Goal: Find specific page/section: Find specific page/section

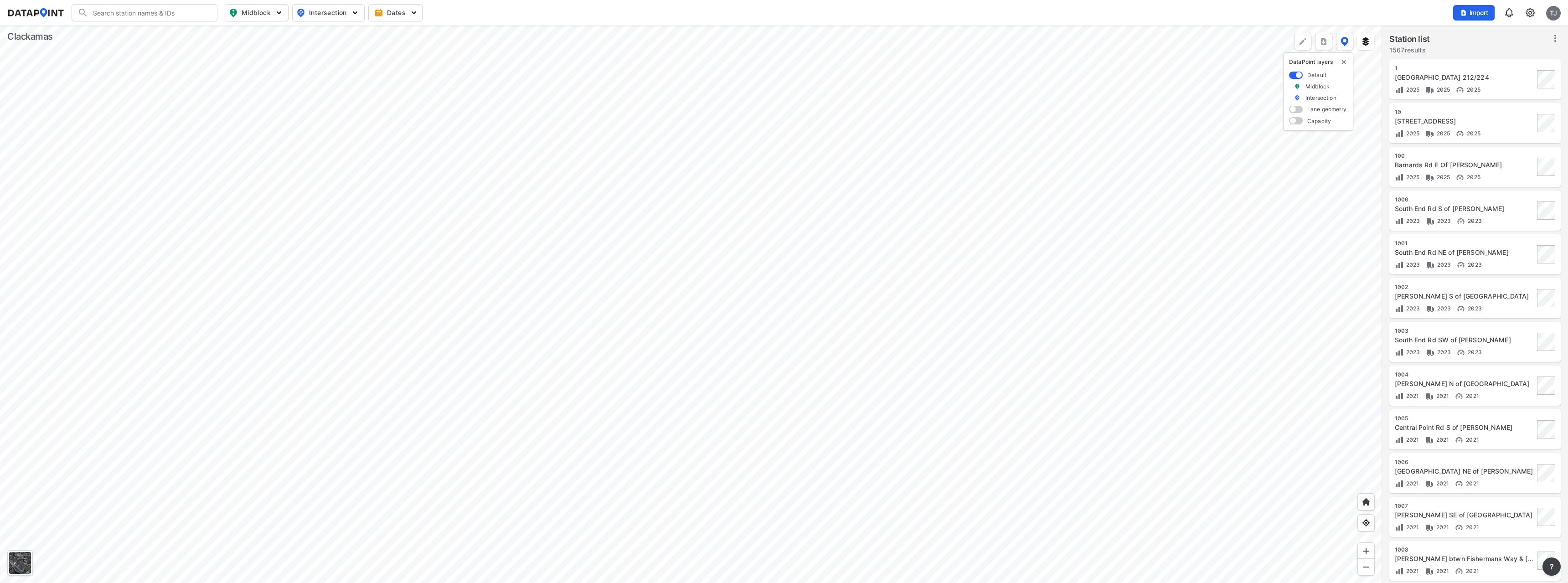
click at [441, 276] on div at bounding box center [691, 304] width 1382 height 557
click at [594, 319] on div at bounding box center [691, 304] width 1382 height 557
click at [378, 247] on div at bounding box center [691, 304] width 1382 height 557
click at [807, 302] on div at bounding box center [691, 304] width 1382 height 557
click at [622, 274] on div at bounding box center [691, 304] width 1382 height 557
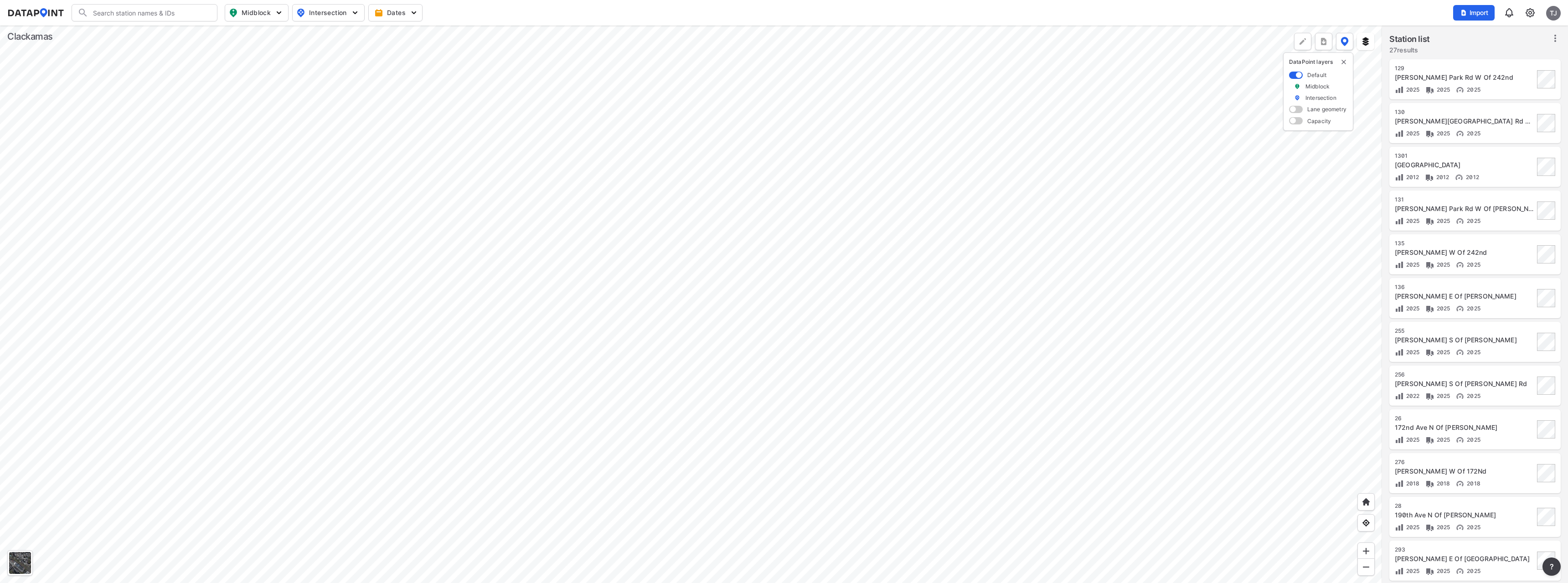
click at [687, 249] on div at bounding box center [691, 304] width 1382 height 557
click at [641, 232] on div at bounding box center [691, 304] width 1382 height 557
click at [564, 224] on div at bounding box center [691, 304] width 1382 height 557
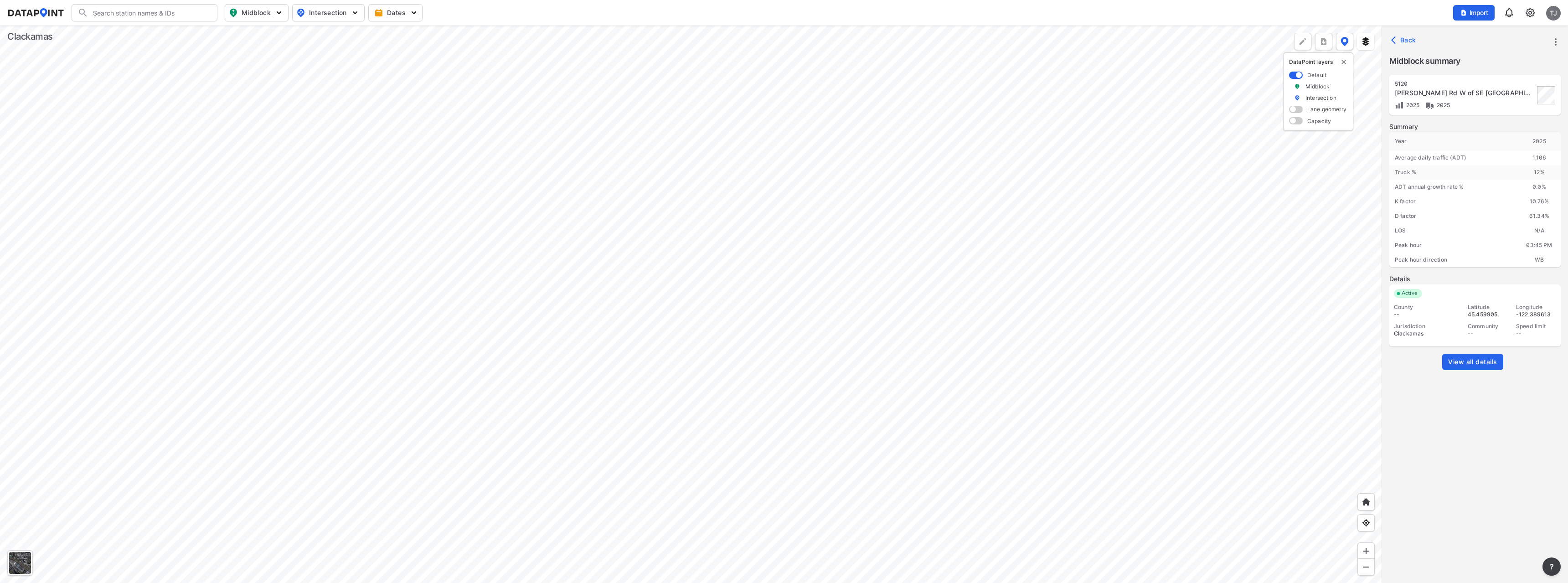
click at [1472, 362] on span "View all details" at bounding box center [1472, 362] width 49 height 9
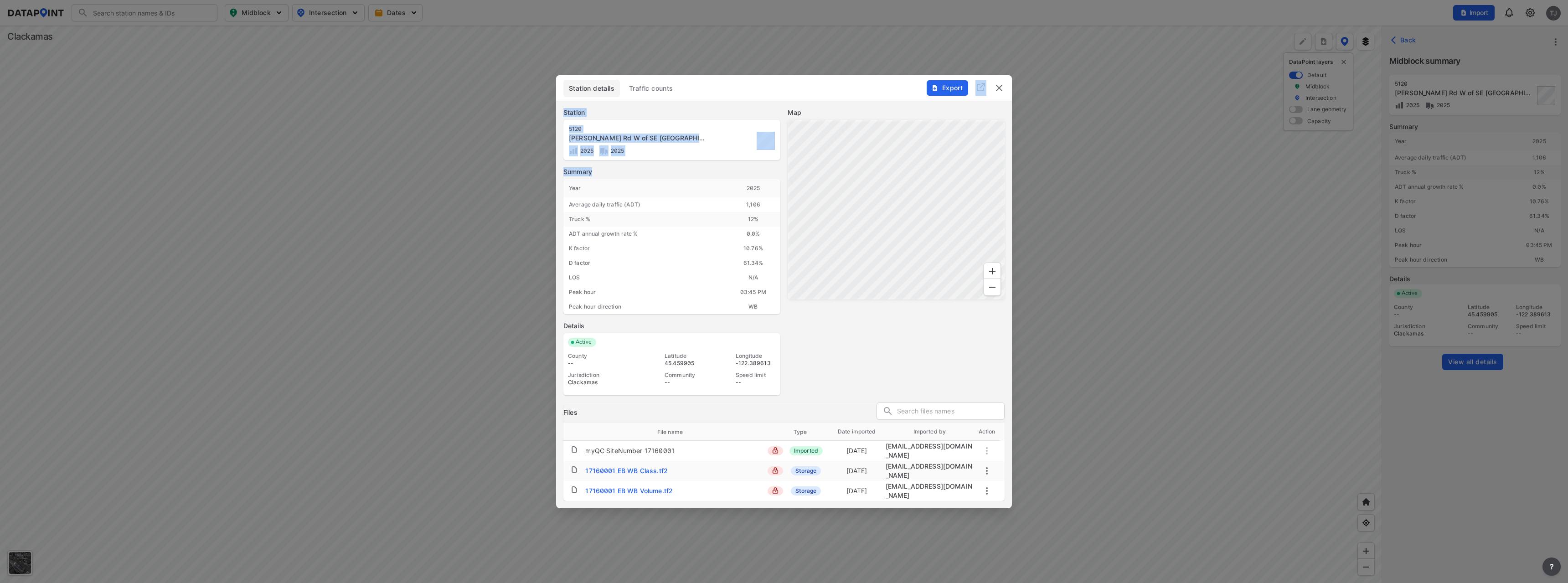
drag, startPoint x: 772, startPoint y: 98, endPoint x: 755, endPoint y: 170, distance: 74.0
click at [755, 170] on div "Station details Traffic counts Export Station 5120 [PERSON_NAME] Rd W of SE [GE…" at bounding box center [784, 292] width 456 height 433
click at [823, 83] on div "Station details Traffic counts Export" at bounding box center [784, 88] width 456 height 26
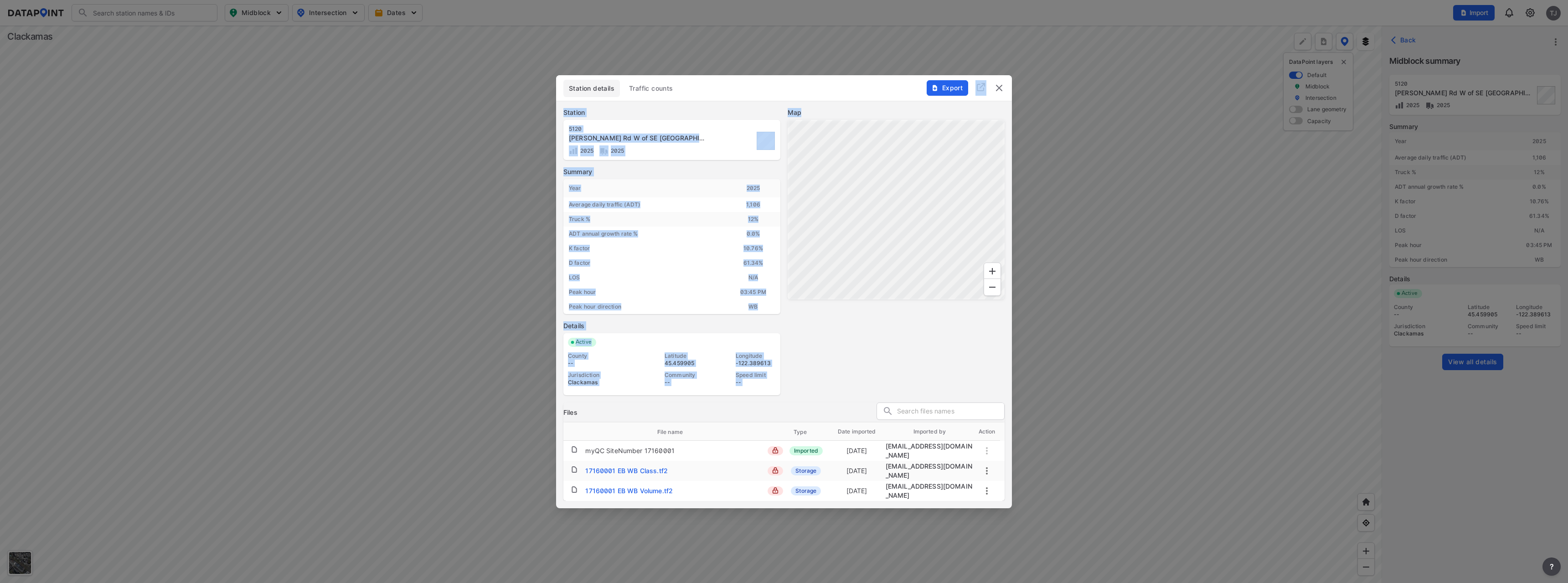
drag, startPoint x: 823, startPoint y: 84, endPoint x: 842, endPoint y: 114, distance: 35.5
click at [842, 114] on div "Station details Traffic counts Export Station 5120 [PERSON_NAME] Rd W of SE [GE…" at bounding box center [784, 292] width 456 height 433
click at [962, 174] on div "Station details Traffic counts Export Station 5120 [PERSON_NAME] Rd W of SE [GE…" at bounding box center [784, 292] width 456 height 433
click at [1003, 92] on img "delete" at bounding box center [999, 88] width 11 height 11
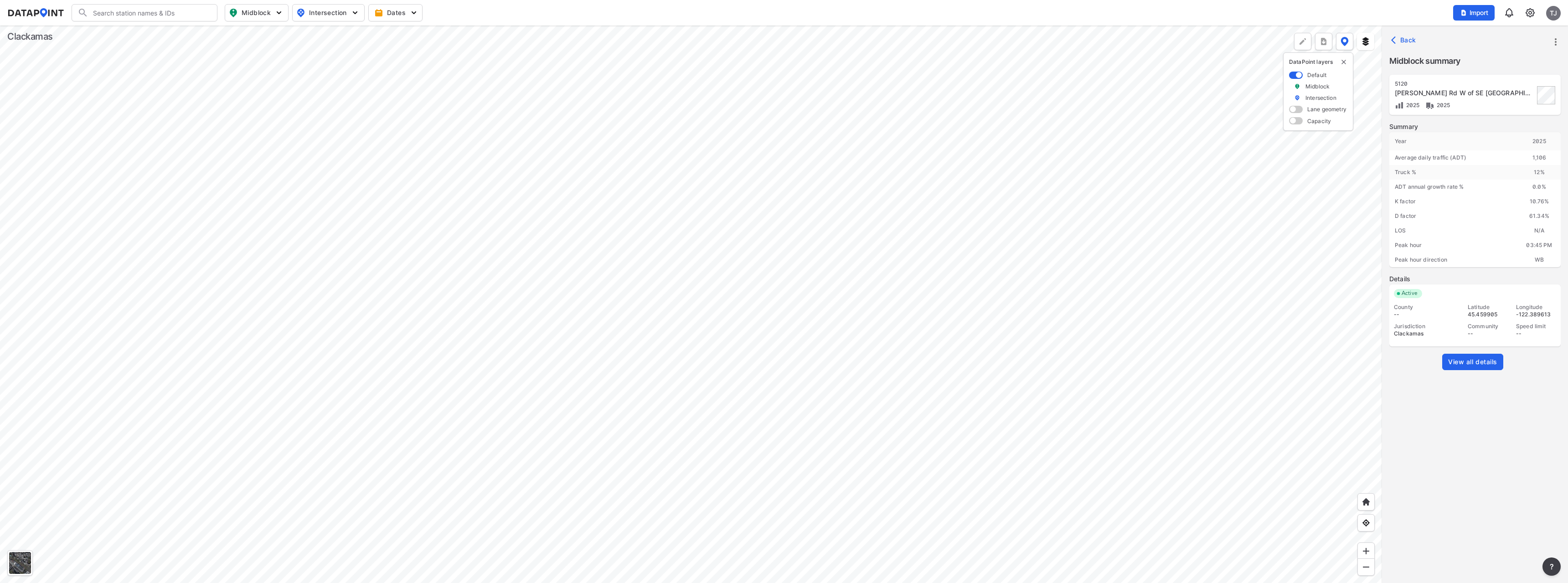
click at [565, 220] on div at bounding box center [691, 304] width 1382 height 557
click at [1482, 364] on span "View all details" at bounding box center [1472, 362] width 49 height 9
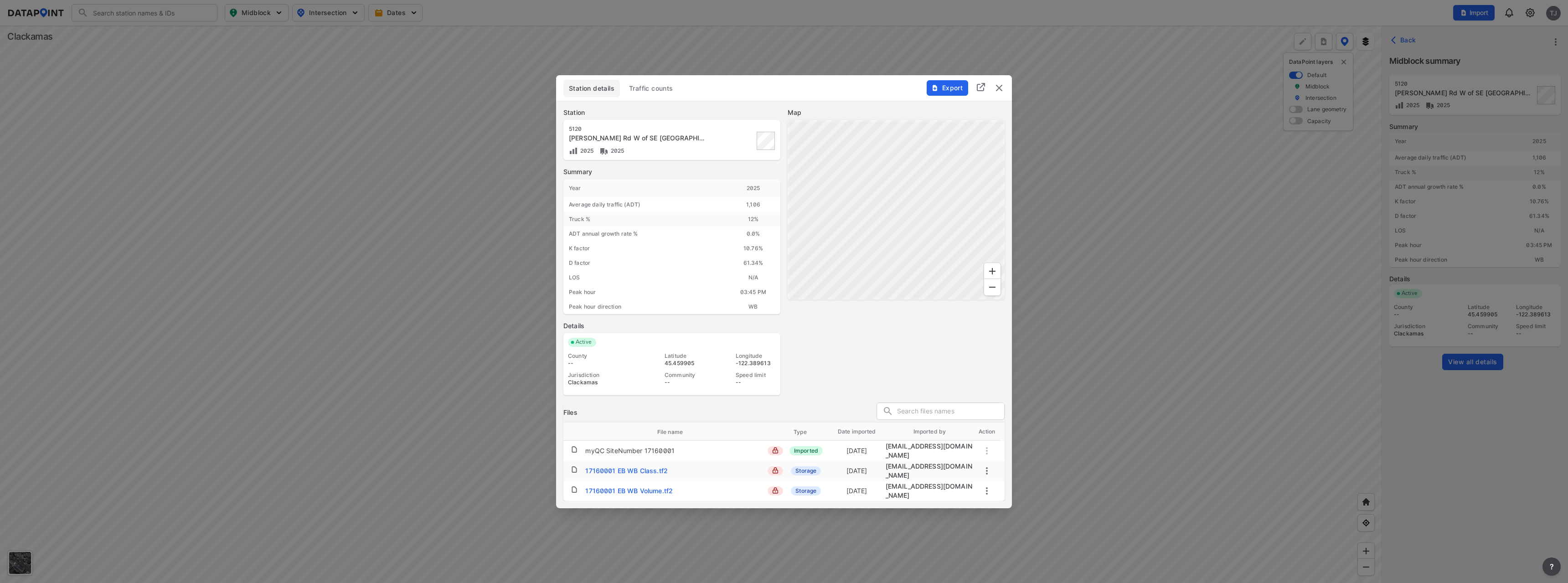
click at [495, 284] on div at bounding box center [784, 291] width 1568 height 583
